Goal: Task Accomplishment & Management: Use online tool/utility

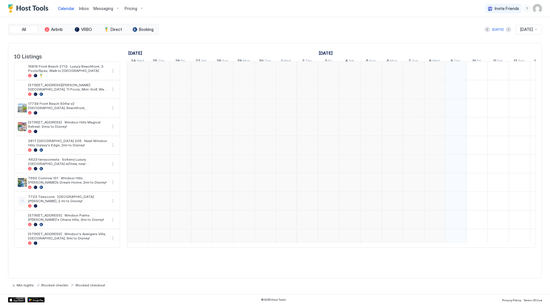
scroll to position [0, 318]
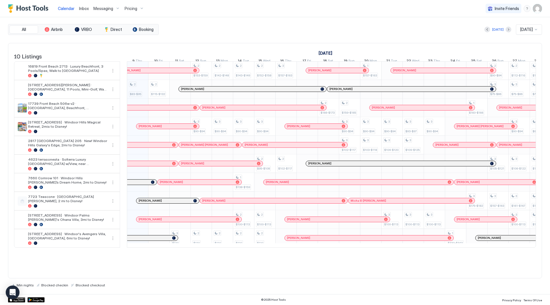
click at [83, 9] on span "Inbox" at bounding box center [84, 8] width 10 height 5
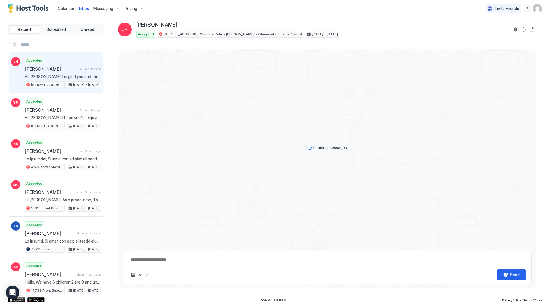
type textarea "*"
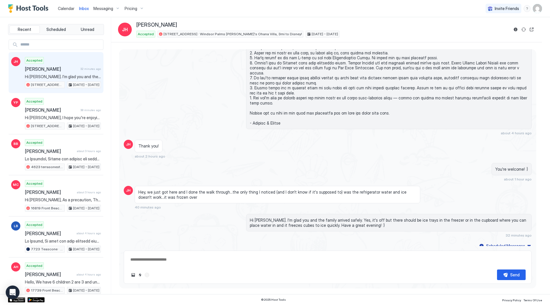
click at [90, 5] on div "Inbox" at bounding box center [84, 8] width 14 height 11
click at [93, 7] on span "Messaging" at bounding box center [103, 8] width 20 height 5
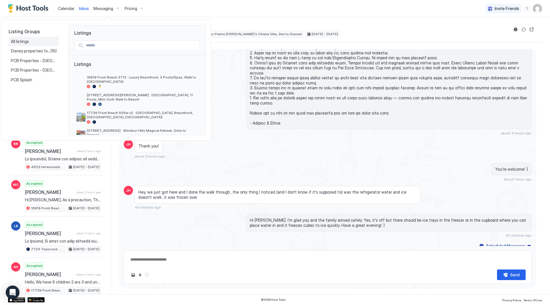
click at [42, 39] on div "All listings" at bounding box center [34, 41] width 46 height 5
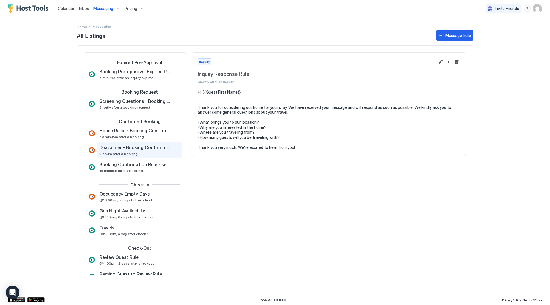
scroll to position [66, 0]
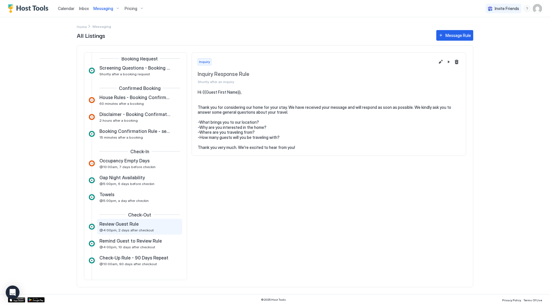
click at [155, 224] on div "Review Guest Rule" at bounding box center [135, 224] width 73 height 6
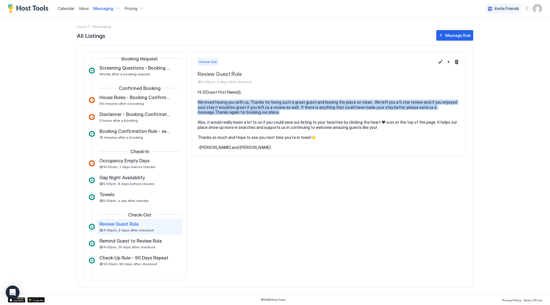
drag, startPoint x: 376, startPoint y: 113, endPoint x: 199, endPoint y: 101, distance: 177.2
click at [199, 101] on pre "Hi {{Guest First Name}}, We loved having you with us, Thanks for being such a g…" at bounding box center [329, 120] width 262 height 60
click at [273, 111] on pre "Hi {{Guest First Name}}, We loved having you with us, Thanks for being such a g…" at bounding box center [329, 120] width 262 height 60
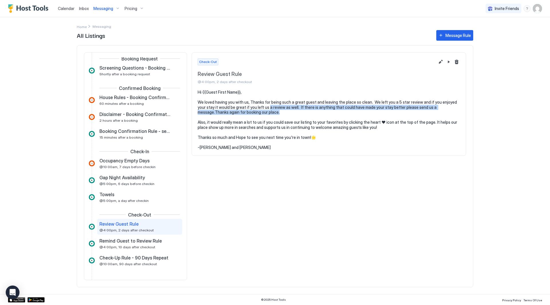
drag, startPoint x: 273, startPoint y: 111, endPoint x: 260, endPoint y: 107, distance: 14.1
click at [260, 107] on pre "Hi {{Guest First Name}}, We loved having you with us, Thanks for being such a g…" at bounding box center [329, 120] width 262 height 60
drag, startPoint x: 260, startPoint y: 107, endPoint x: 297, endPoint y: 109, distance: 37.0
click at [297, 109] on pre "Hi {{Guest First Name}}, We loved having you with us, Thanks for being such a g…" at bounding box center [329, 120] width 262 height 60
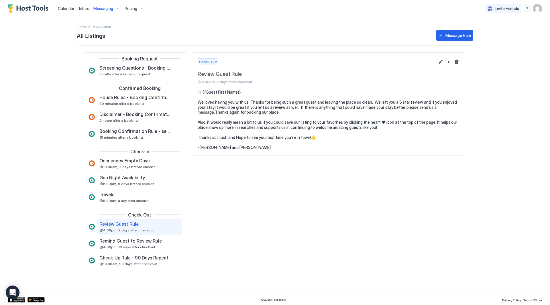
click at [298, 109] on pre "Hi {{Guest First Name}}, We loved having you with us, Thanks for being such a g…" at bounding box center [329, 120] width 262 height 60
drag, startPoint x: 329, startPoint y: 105, endPoint x: 377, endPoint y: 106, distance: 48.4
click at [371, 106] on pre "Hi {{Guest First Name}}, We loved having you with us, Thanks for being such a g…" at bounding box center [329, 120] width 262 height 60
click at [378, 106] on pre "Hi {{Guest First Name}}, We loved having you with us, Thanks for being such a g…" at bounding box center [329, 120] width 262 height 60
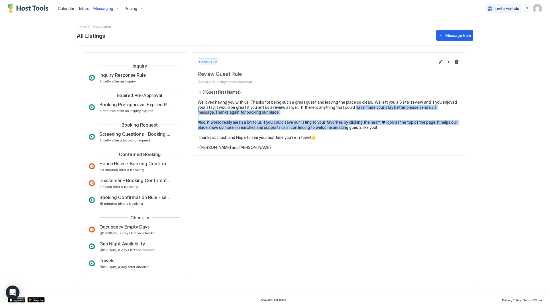
drag, startPoint x: 344, startPoint y: 126, endPoint x: 342, endPoint y: 106, distance: 20.7
click at [343, 106] on pre "Hi {{Guest First Name}}, We loved having you with us, Thanks for being such a g…" at bounding box center [329, 120] width 262 height 60
click at [342, 106] on pre "Hi {{Guest First Name}}, We loved having you with us, Thanks for being such a g…" at bounding box center [329, 120] width 262 height 60
drag, startPoint x: 388, startPoint y: 126, endPoint x: 382, endPoint y: 108, distance: 18.7
click at [382, 108] on pre "Hi {{Guest First Name}}, We loved having you with us, Thanks for being such a g…" at bounding box center [329, 120] width 262 height 60
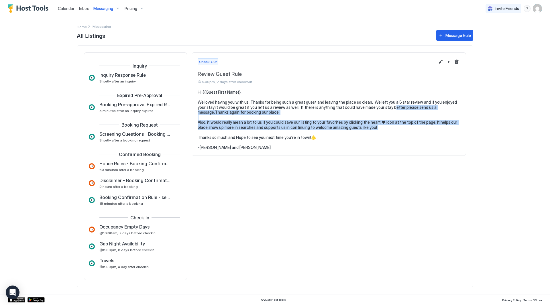
click at [382, 108] on pre "Hi {{Guest First Name}}, We loved having you with us, Thanks for being such a g…" at bounding box center [329, 120] width 262 height 60
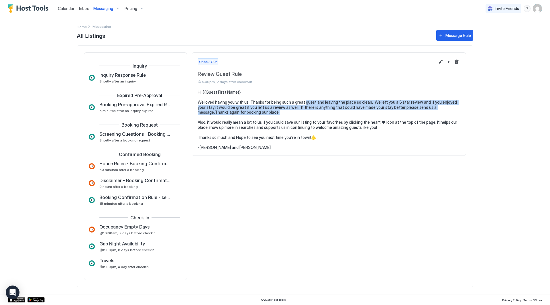
drag, startPoint x: 392, startPoint y: 114, endPoint x: 296, endPoint y: 101, distance: 96.7
click at [297, 101] on pre "Hi {{Guest First Name}}, We loved having you with us, Thanks for being such a g…" at bounding box center [329, 120] width 262 height 60
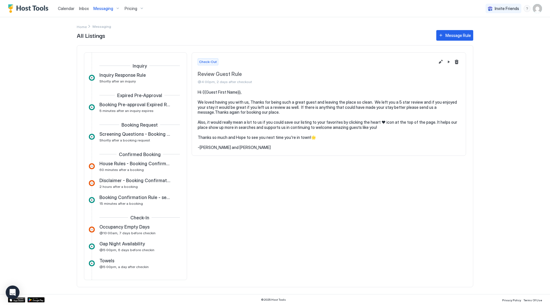
click at [296, 100] on pre "Hi {{Guest First Name}}, We loved having you with us, Thanks for being such a g…" at bounding box center [329, 120] width 262 height 60
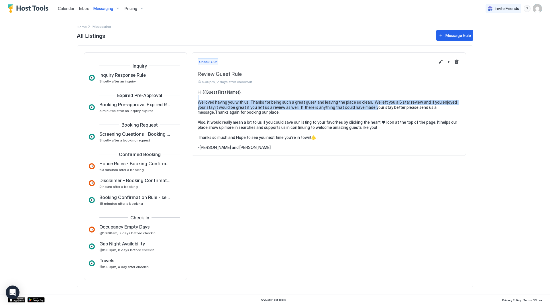
drag, startPoint x: 343, startPoint y: 105, endPoint x: 372, endPoint y: 107, distance: 28.7
click at [369, 107] on pre "Hi {{Guest First Name}}, We loved having you with us, Thanks for being such a g…" at bounding box center [329, 120] width 262 height 60
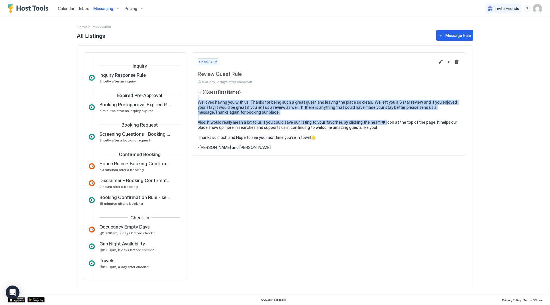
drag, startPoint x: 381, startPoint y: 122, endPoint x: 366, endPoint y: 99, distance: 27.3
click at [366, 99] on pre "Hi {{Guest First Name}}, We loved having you with us, Thanks for being such a g…" at bounding box center [329, 120] width 262 height 60
